Goal: Transaction & Acquisition: Download file/media

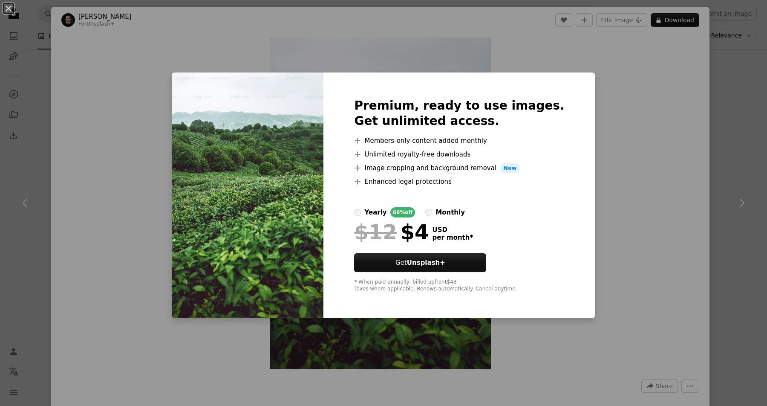
scroll to position [967, 0]
click at [7, 10] on button "An X shape" at bounding box center [8, 8] width 10 height 10
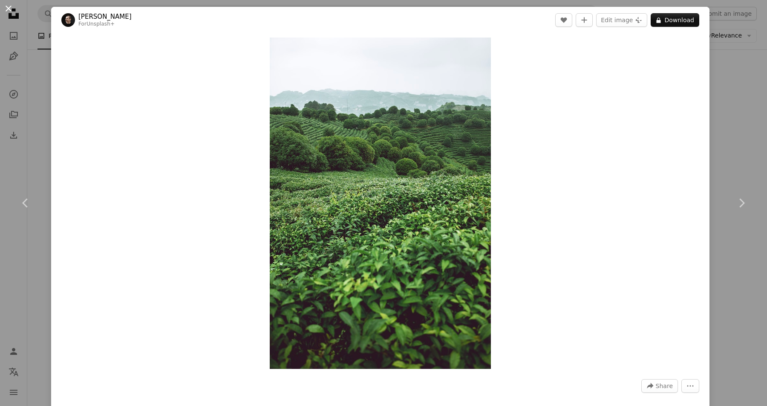
click at [14, 8] on button "An X shape" at bounding box center [8, 8] width 10 height 10
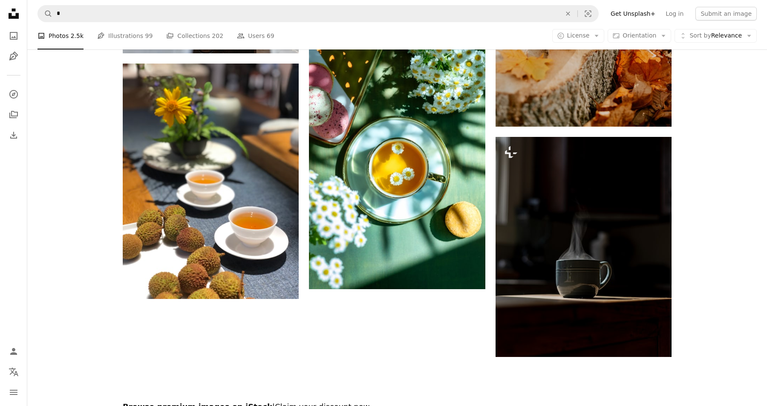
scroll to position [1271, 0]
